Goal: Complete application form: Complete application form

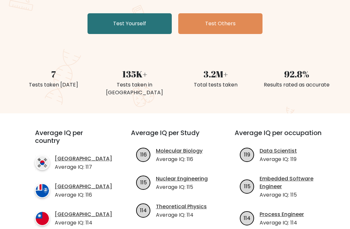
scroll to position [123, 0]
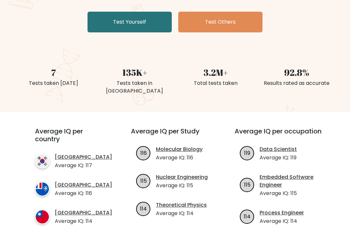
click at [105, 40] on div "The Brght Adaptive IQ Test The Brght Test dynamically adjusts the difficulty of…" at bounding box center [175, 12] width 350 height 199
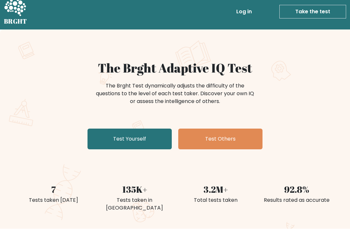
scroll to position [0, 0]
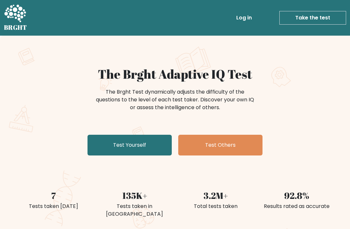
click at [110, 139] on link "Test Yourself" at bounding box center [129, 145] width 84 height 21
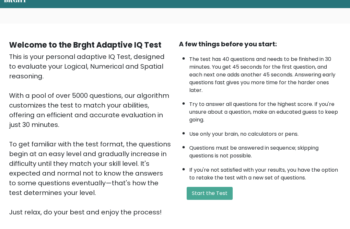
scroll to position [28, 0]
click at [220, 200] on button "Start the Test" at bounding box center [210, 193] width 46 height 13
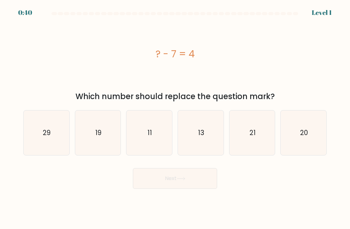
click at [150, 137] on text "11" at bounding box center [149, 132] width 5 height 9
click at [175, 118] on input "c. 11" at bounding box center [175, 116] width 0 height 3
radio input "true"
click at [185, 189] on button "Next" at bounding box center [175, 178] width 84 height 21
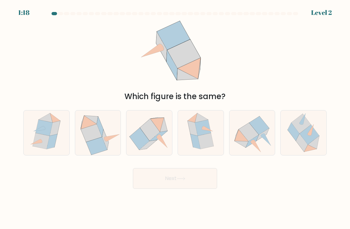
click at [96, 142] on icon at bounding box center [91, 133] width 21 height 18
click at [175, 118] on input "b." at bounding box center [175, 116] width 0 height 3
radio input "true"
click at [202, 184] on button "Next" at bounding box center [175, 178] width 84 height 21
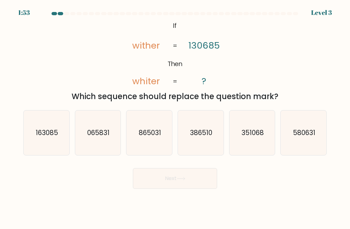
click at [51, 146] on icon "163085" at bounding box center [46, 132] width 45 height 45
click at [175, 118] on input "a. 163085" at bounding box center [175, 116] width 0 height 3
radio input "true"
click at [155, 182] on button "Next" at bounding box center [175, 178] width 84 height 21
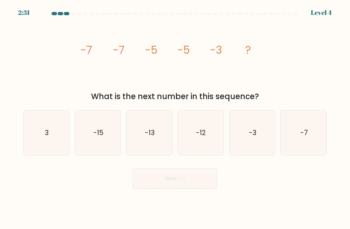
click at [255, 133] on icon "-3" at bounding box center [252, 132] width 45 height 45
click at [175, 118] on input "e. -3" at bounding box center [175, 116] width 0 height 3
radio input "true"
click at [153, 183] on button "Next" at bounding box center [175, 178] width 84 height 21
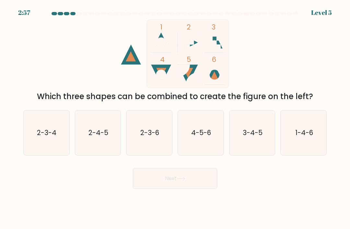
click at [314, 133] on icon "1-4-6" at bounding box center [303, 132] width 45 height 45
click at [175, 118] on input "f. 1-4-6" at bounding box center [175, 116] width 0 height 3
radio input "true"
click at [151, 187] on button "Next" at bounding box center [175, 178] width 84 height 21
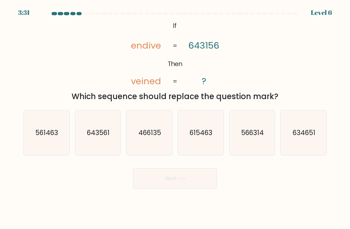
click at [64, 144] on icon "561463" at bounding box center [46, 132] width 45 height 45
click at [175, 118] on input "a. 561463" at bounding box center [175, 116] width 0 height 3
radio input "true"
click at [157, 186] on button "Next" at bounding box center [175, 178] width 84 height 21
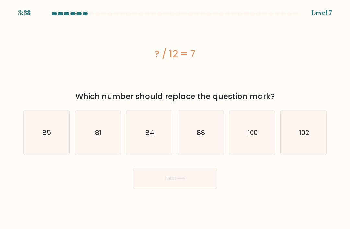
click at [143, 140] on icon "84" at bounding box center [149, 132] width 45 height 45
click at [175, 118] on input "c. 84" at bounding box center [175, 116] width 0 height 3
radio input "true"
click at [159, 180] on button "Next" at bounding box center [175, 178] width 84 height 21
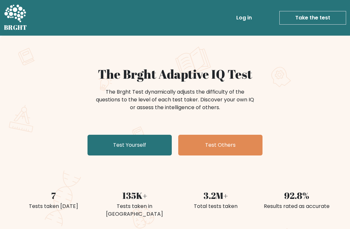
click at [110, 146] on link "Test Yourself" at bounding box center [129, 145] width 84 height 21
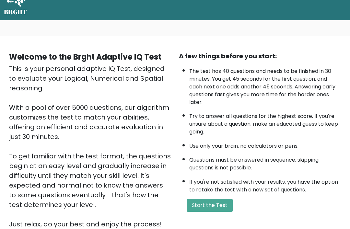
scroll to position [16, 0]
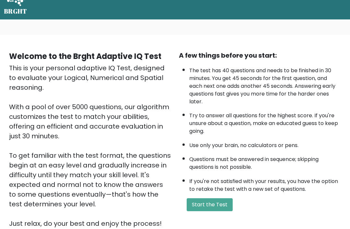
click at [220, 211] on button "Start the Test" at bounding box center [210, 204] width 46 height 13
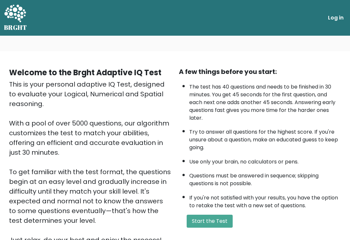
click at [223, 227] on button "Start the Test" at bounding box center [210, 220] width 46 height 13
click at [217, 227] on button "Start the Test" at bounding box center [210, 220] width 46 height 13
click at [220, 227] on button "Start the Test" at bounding box center [210, 220] width 46 height 13
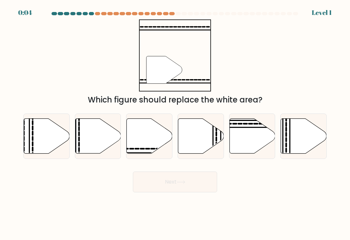
click at [144, 144] on icon at bounding box center [150, 136] width 46 height 35
click at [175, 123] on input "c." at bounding box center [175, 121] width 0 height 3
radio input "true"
click at [178, 188] on button "Next" at bounding box center [175, 181] width 84 height 21
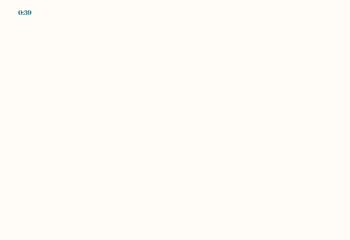
click at [21, 13] on div "0:39" at bounding box center [24, 13] width 13 height 10
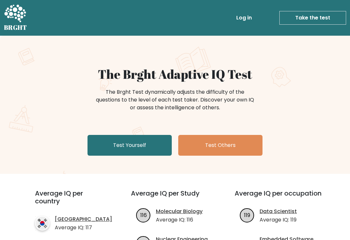
click at [322, 18] on link "Take the test" at bounding box center [312, 18] width 67 height 14
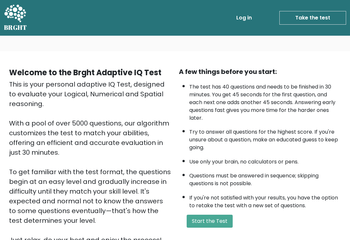
click at [211, 227] on button "Start the Test" at bounding box center [210, 220] width 46 height 13
